Goal: Information Seeking & Learning: Learn about a topic

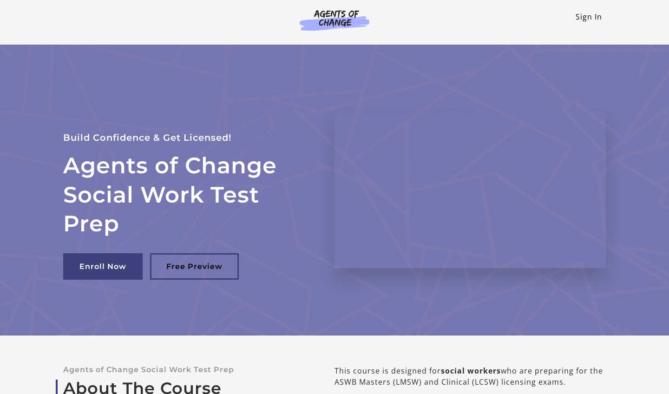
click at [589, 16] on link "Sign In" at bounding box center [589, 17] width 26 height 10
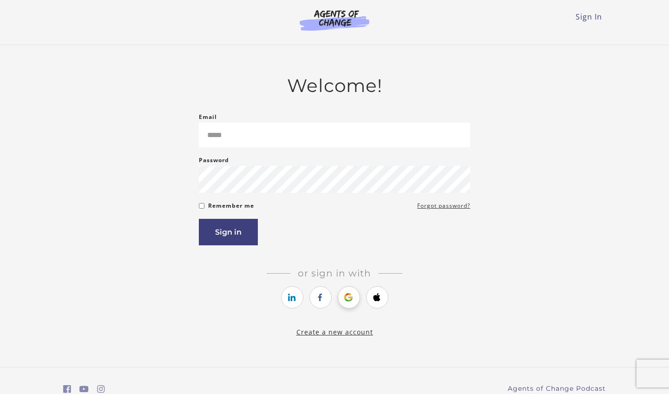
click at [352, 298] on icon "https://courses.thinkific.com/users/auth/google?ss%5Breferral%5D=&ss%5Buser_ret…" at bounding box center [349, 297] width 12 height 11
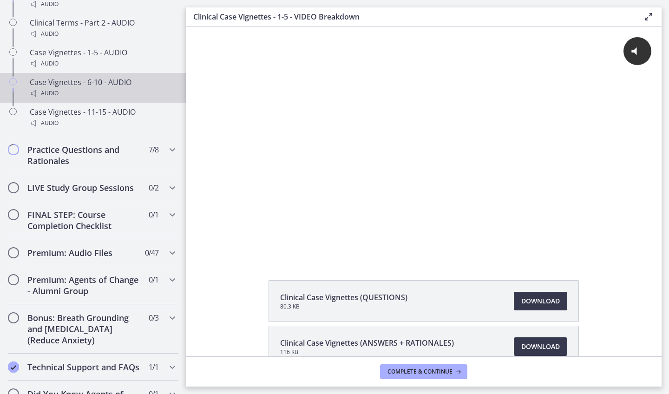
scroll to position [805, 0]
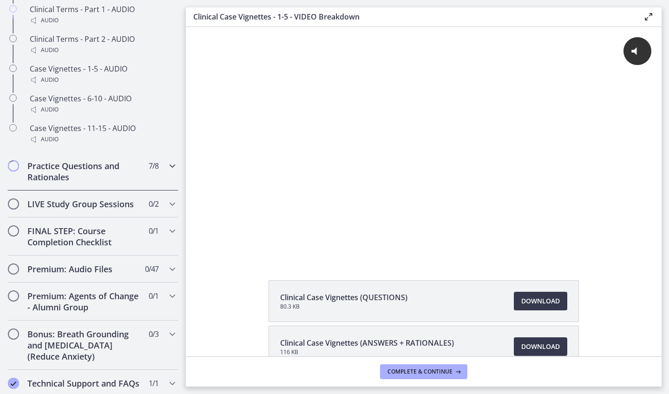
click at [119, 172] on h2 "Practice Questions and Rationales" at bounding box center [83, 171] width 113 height 22
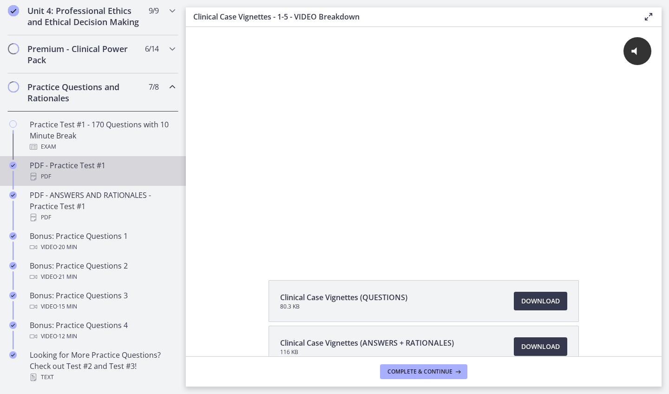
scroll to position [413, 0]
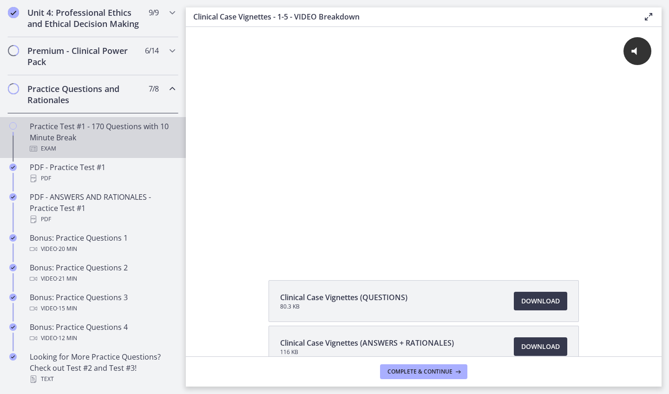
click at [122, 140] on div "Practice Test #1 - 170 Questions with 10 Minute Break Exam" at bounding box center [102, 137] width 145 height 33
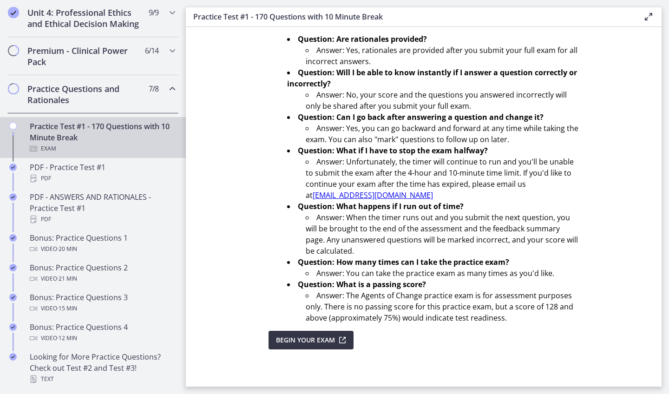
click at [322, 336] on span "Begin Your Exam" at bounding box center [305, 340] width 59 height 11
